Goal: Task Accomplishment & Management: Use online tool/utility

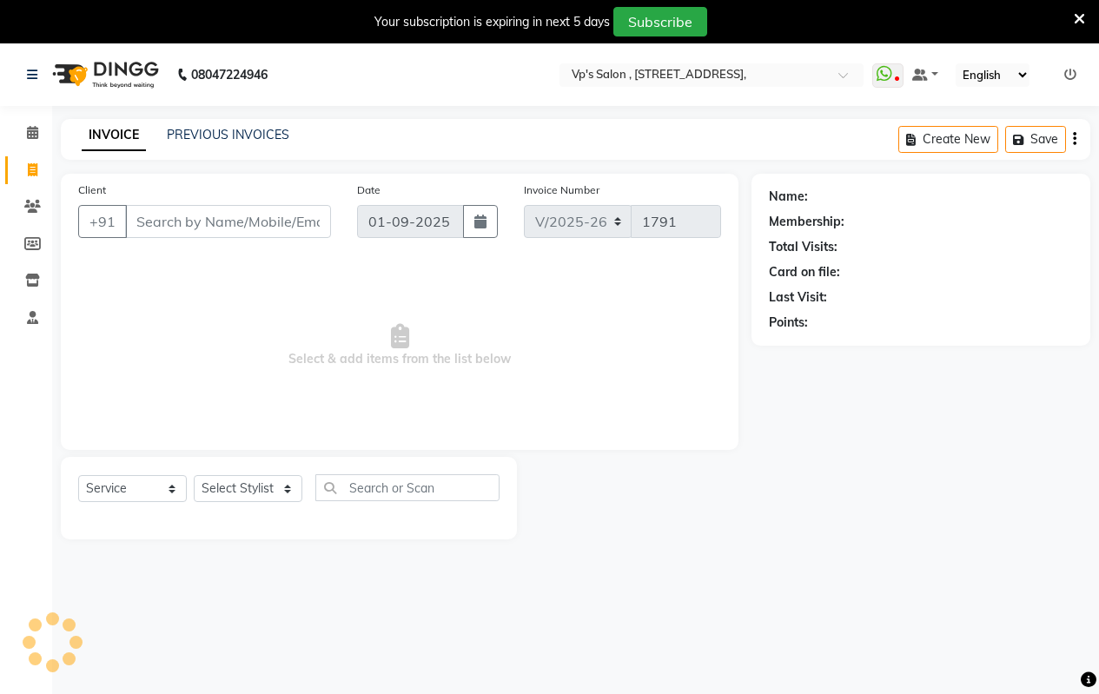
select select "4917"
select select "service"
click at [225, 135] on link "PREVIOUS INVOICES" at bounding box center [228, 135] width 123 height 16
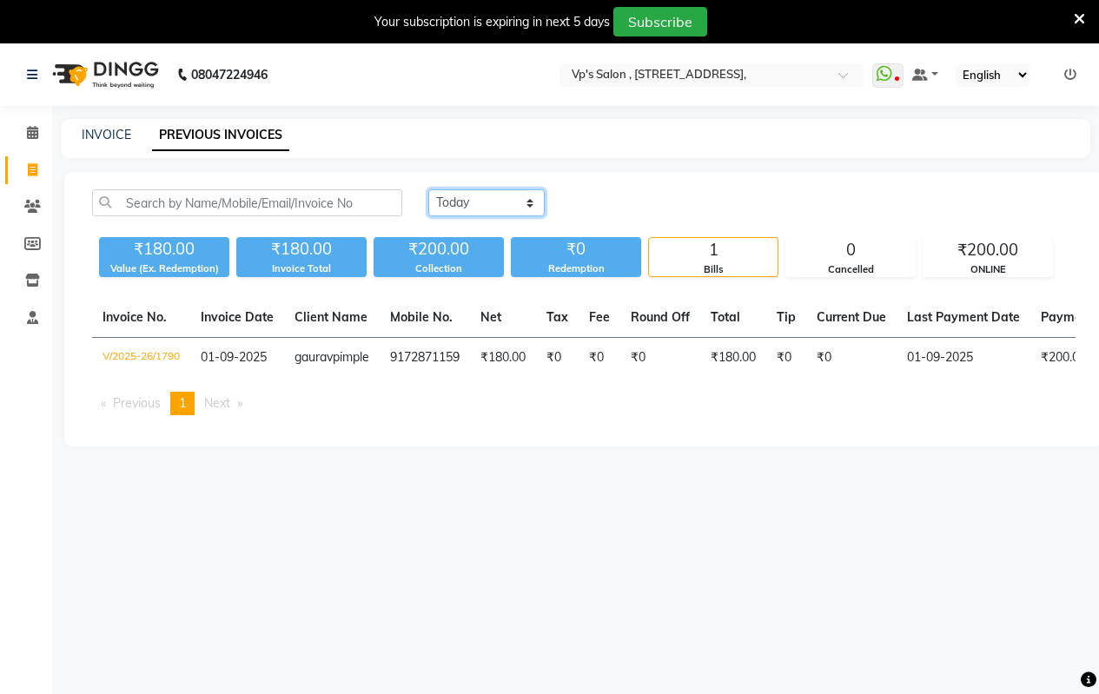
click at [492, 208] on select "[DATE] [DATE] Custom Range" at bounding box center [486, 202] width 116 height 27
select select "[DATE]"
click at [428, 189] on select "[DATE] [DATE] Custom Range" at bounding box center [486, 202] width 116 height 27
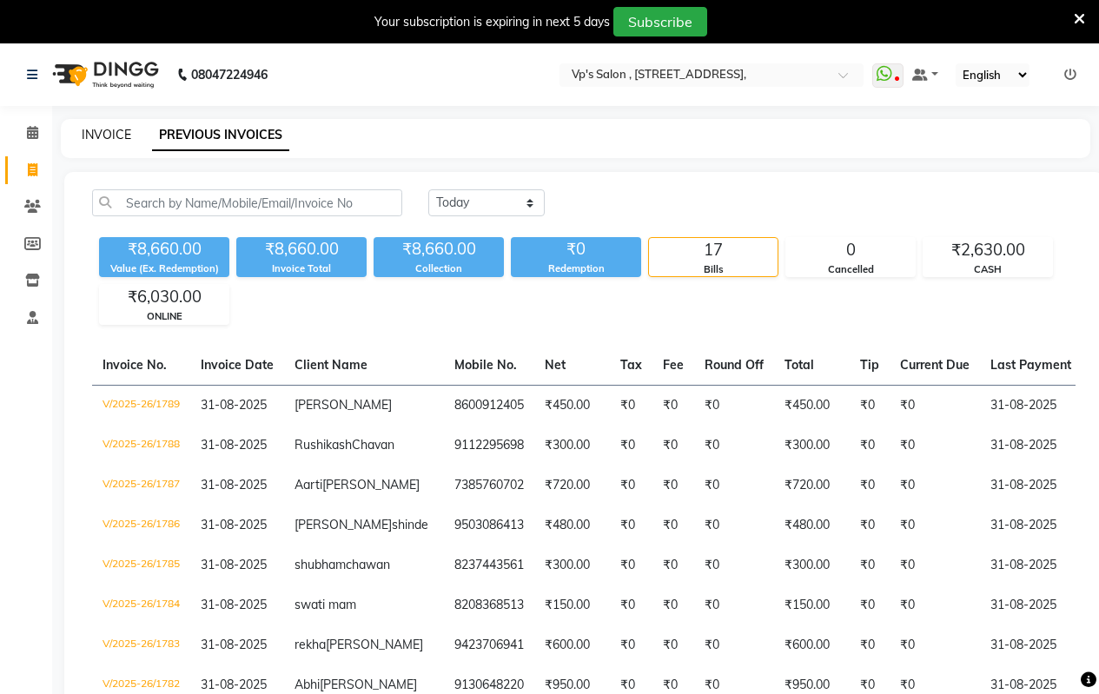
click at [107, 129] on link "INVOICE" at bounding box center [107, 135] width 50 height 16
select select "service"
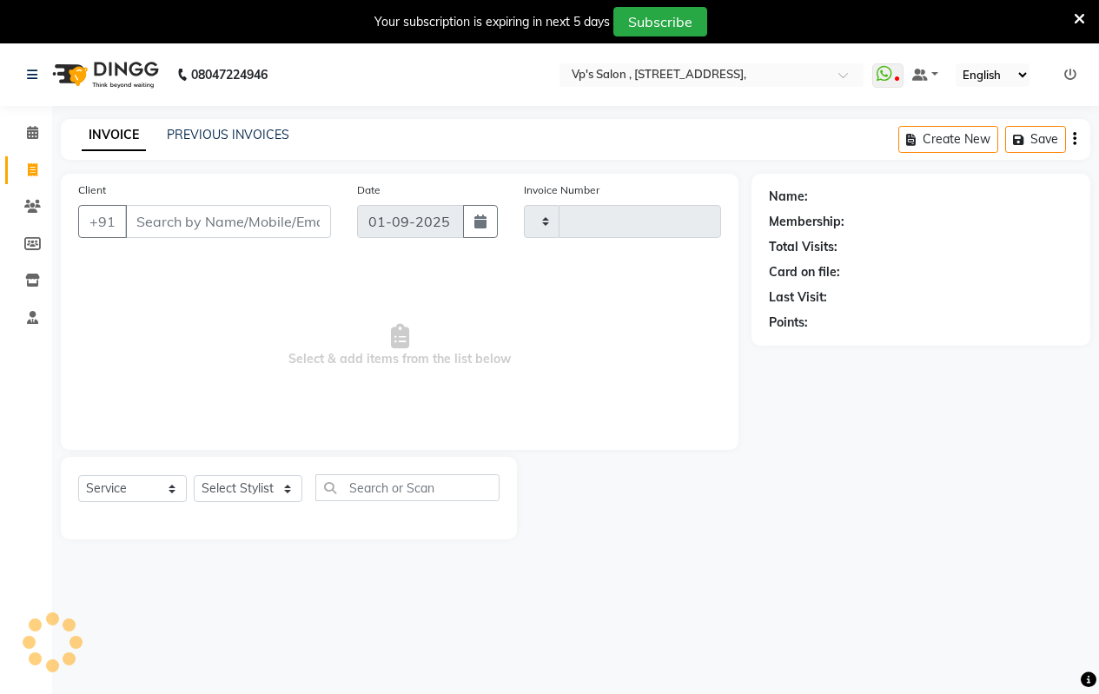
scroll to position [43, 0]
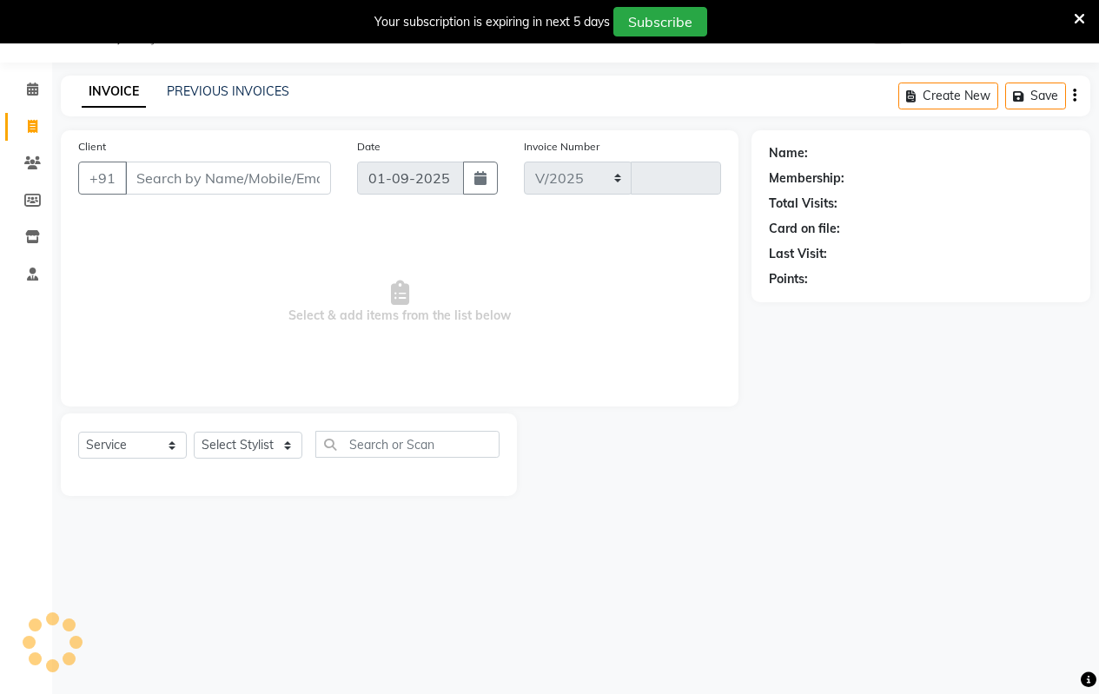
select select "4917"
type input "1791"
